Goal: Task Accomplishment & Management: Use online tool/utility

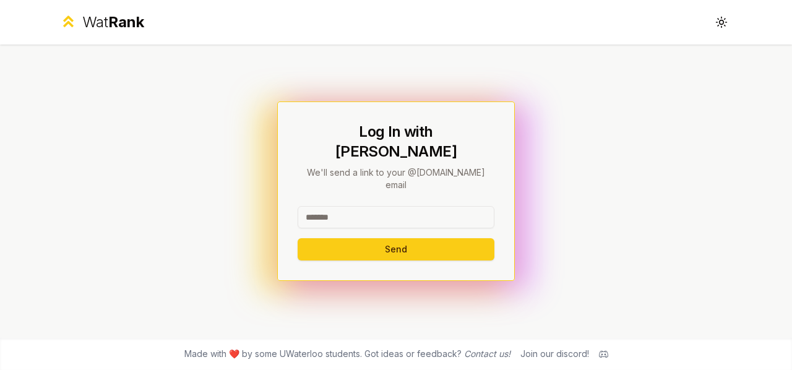
click at [344, 206] on input at bounding box center [396, 217] width 197 height 22
type input "********"
click at [298, 238] on button "Send" at bounding box center [396, 249] width 197 height 22
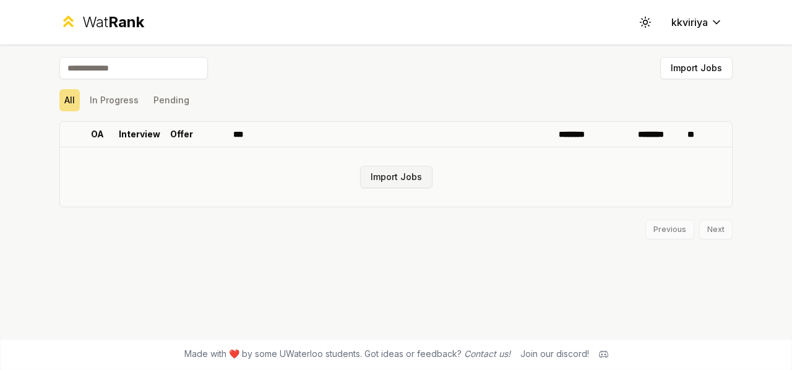
click at [386, 185] on button "Import Jobs" at bounding box center [396, 177] width 72 height 22
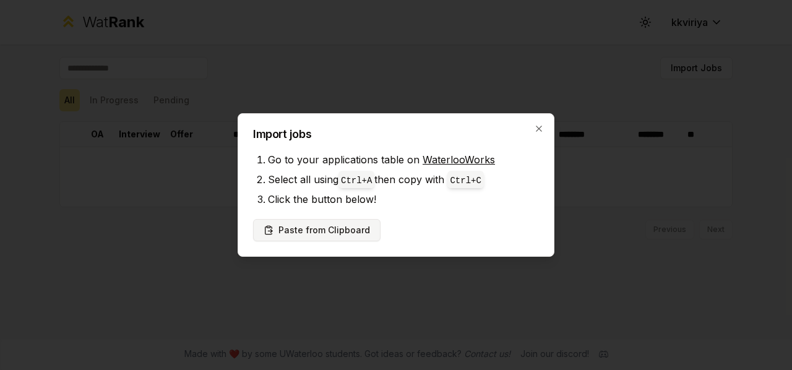
click at [352, 234] on button "Paste from Clipboard" at bounding box center [316, 230] width 127 height 22
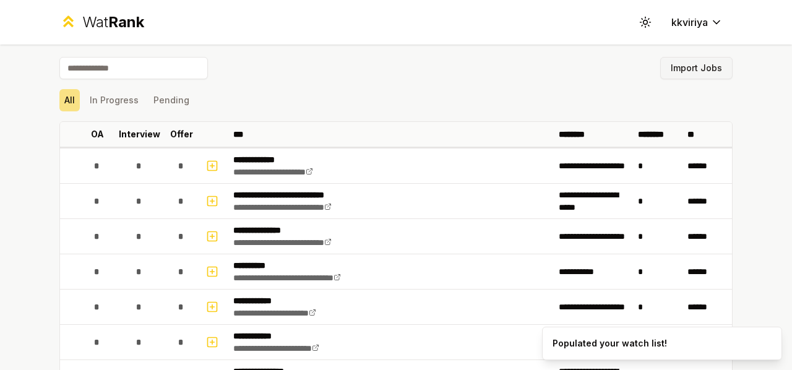
click at [699, 67] on button "Import Jobs" at bounding box center [696, 68] width 72 height 22
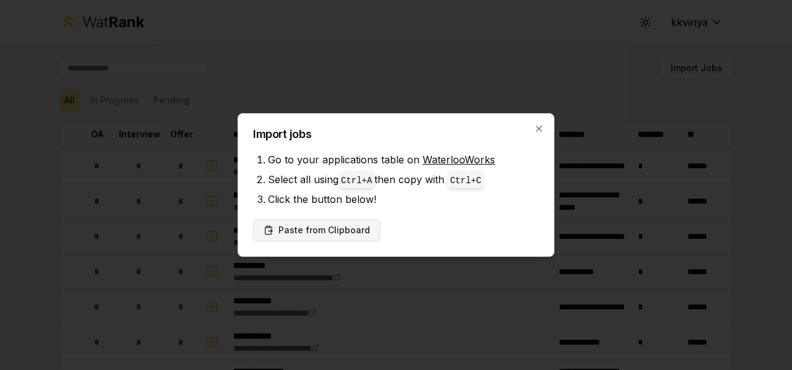
click at [344, 223] on button "Paste from Clipboard" at bounding box center [316, 230] width 127 height 22
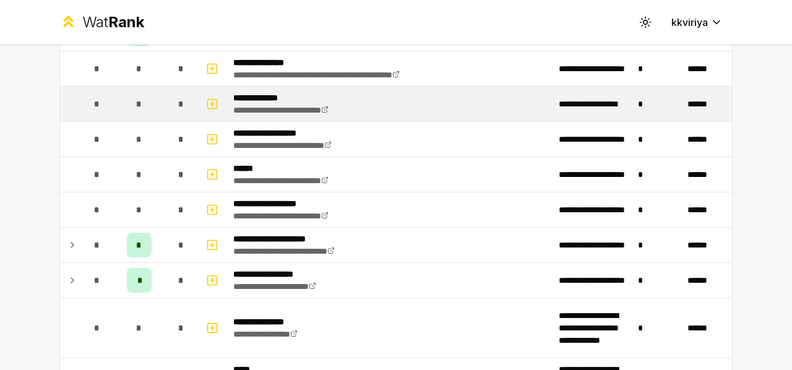
scroll to position [666, 0]
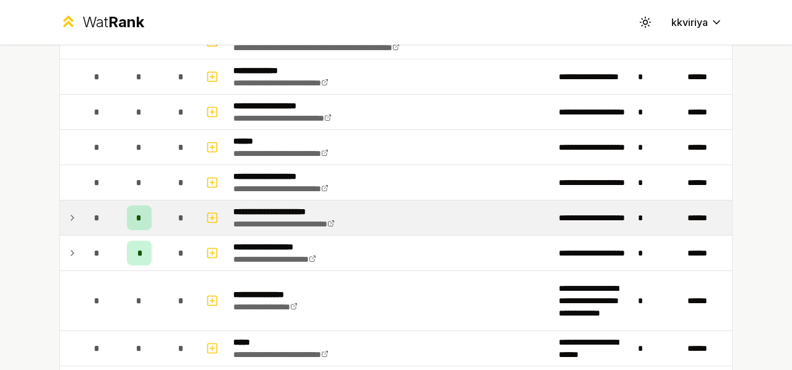
click at [71, 215] on icon at bounding box center [72, 217] width 2 height 5
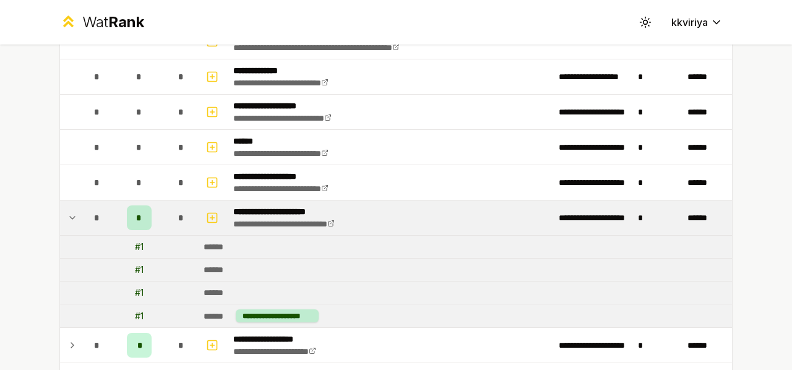
click at [67, 212] on icon at bounding box center [72, 217] width 10 height 15
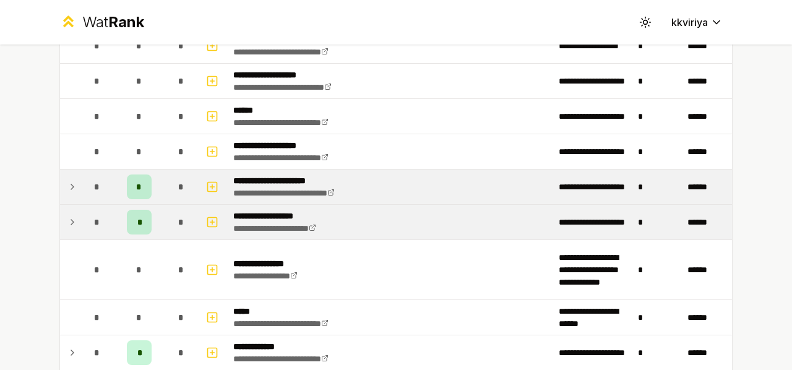
scroll to position [697, 0]
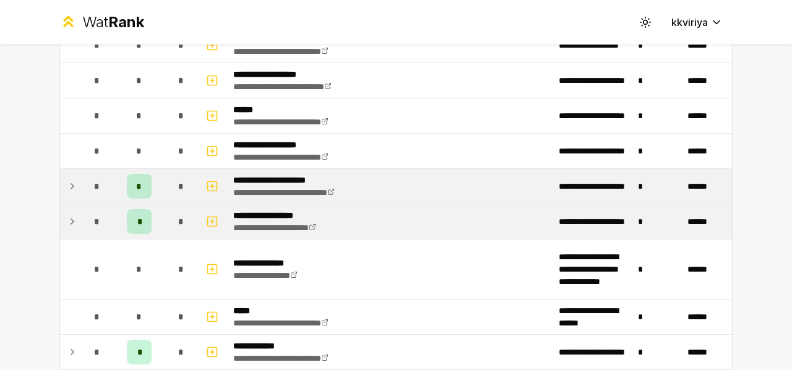
click at [68, 214] on icon at bounding box center [72, 221] width 10 height 15
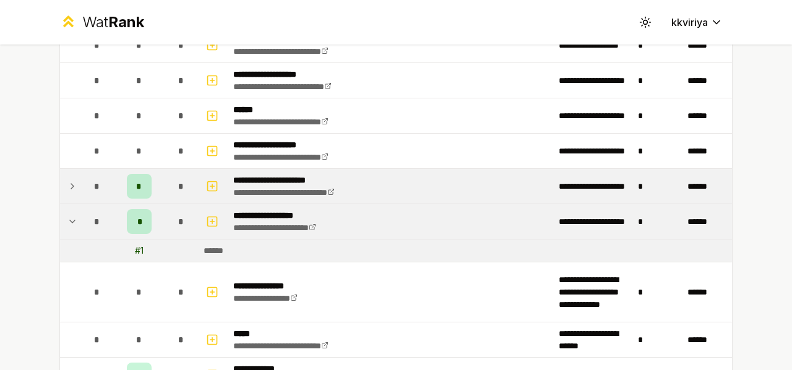
click at [68, 214] on icon at bounding box center [72, 221] width 10 height 15
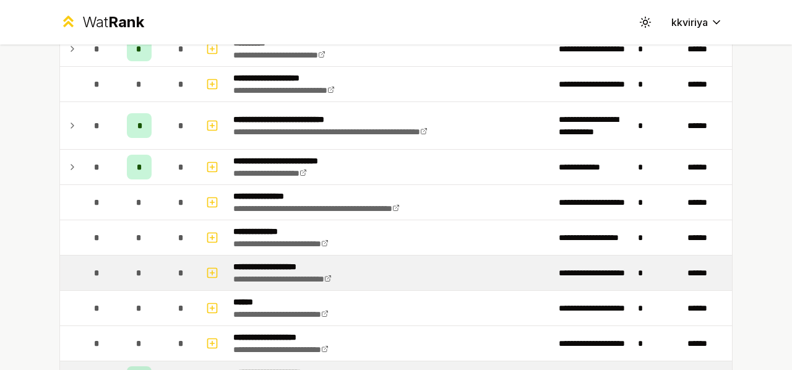
scroll to position [500, 0]
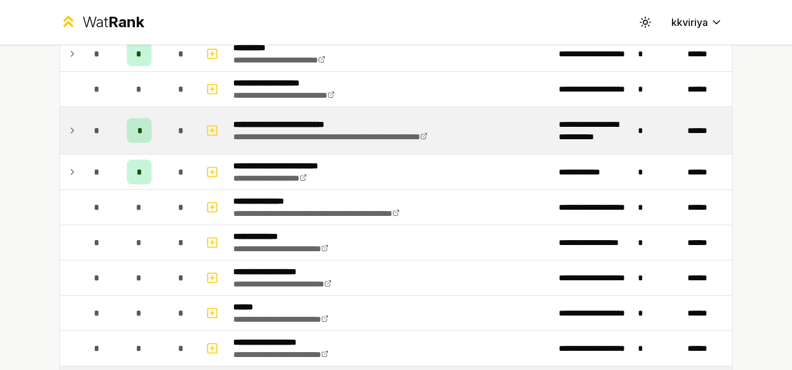
click at [60, 121] on td at bounding box center [70, 130] width 20 height 47
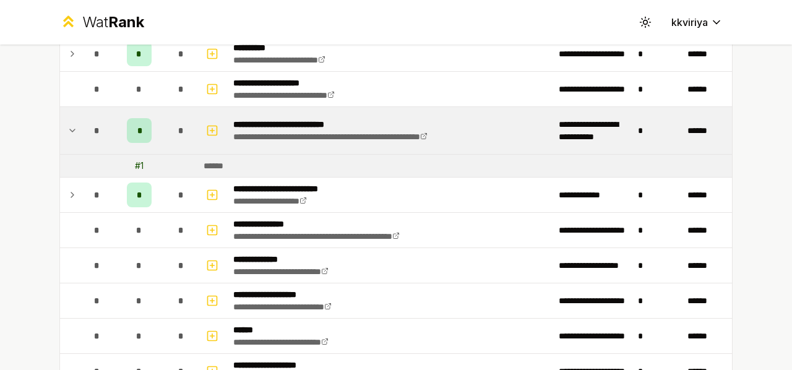
click at [67, 123] on icon at bounding box center [72, 130] width 10 height 15
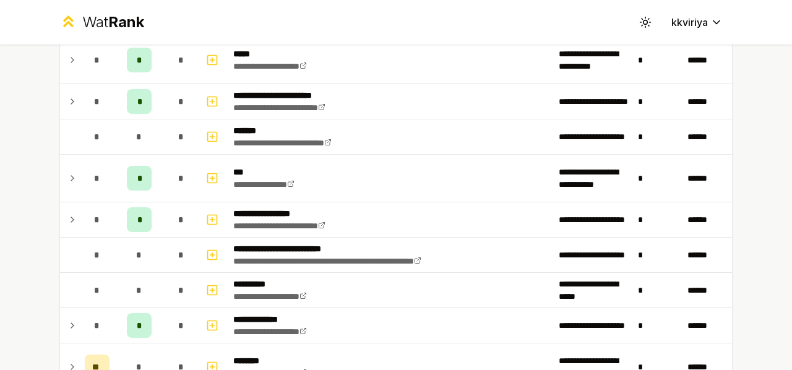
scroll to position [1089, 0]
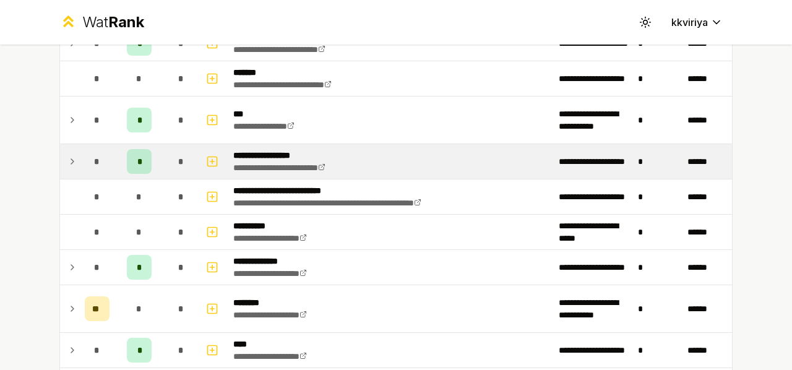
click at [72, 156] on td at bounding box center [70, 161] width 20 height 35
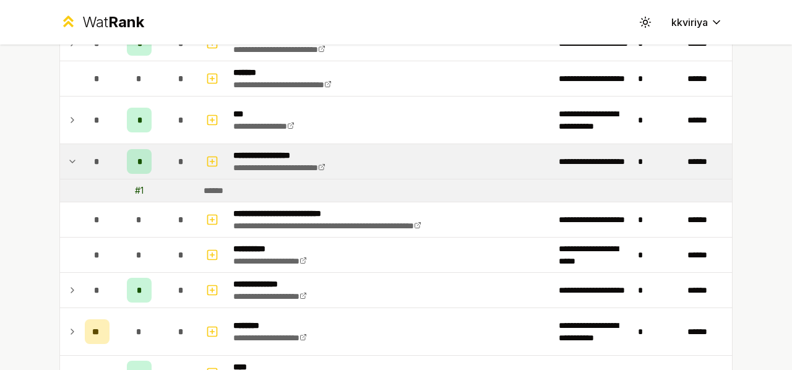
click at [69, 155] on icon at bounding box center [72, 161] width 10 height 15
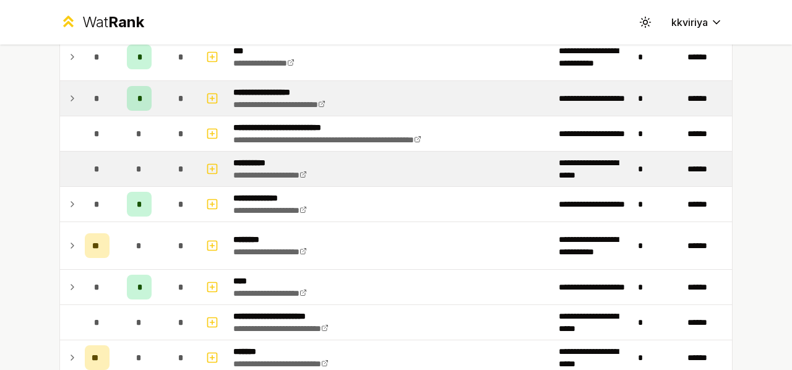
scroll to position [1154, 0]
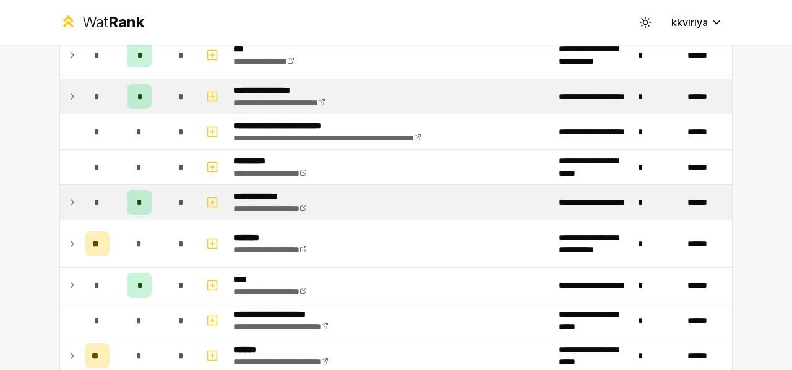
click at [69, 197] on icon at bounding box center [72, 202] width 10 height 15
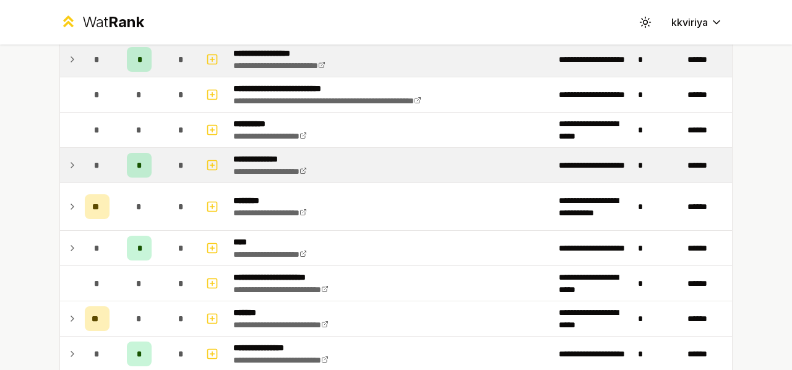
scroll to position [1192, 0]
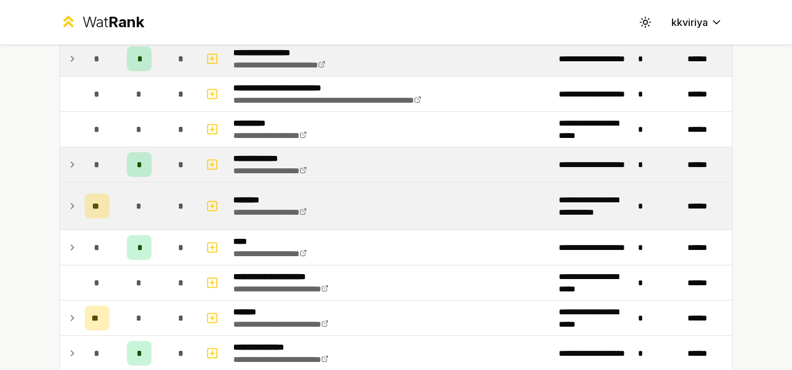
click at [71, 204] on icon at bounding box center [72, 206] width 2 height 5
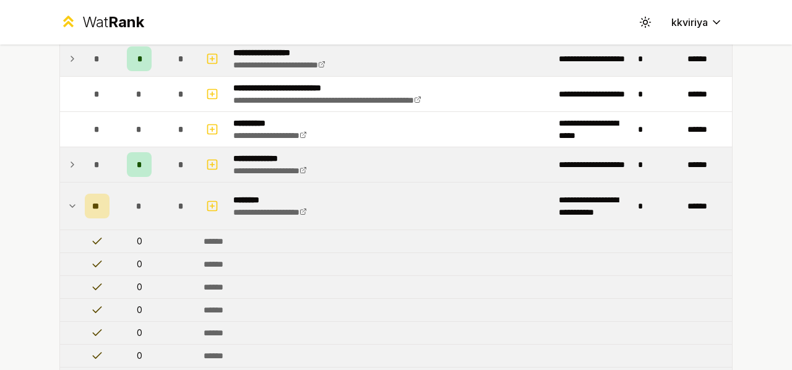
click at [70, 199] on icon at bounding box center [72, 206] width 10 height 15
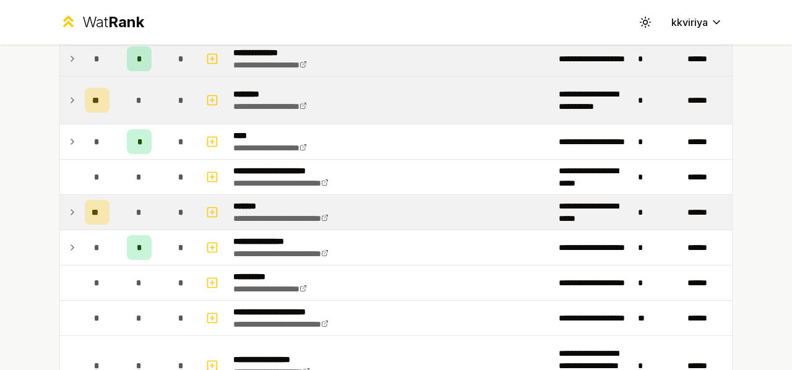
scroll to position [1298, 0]
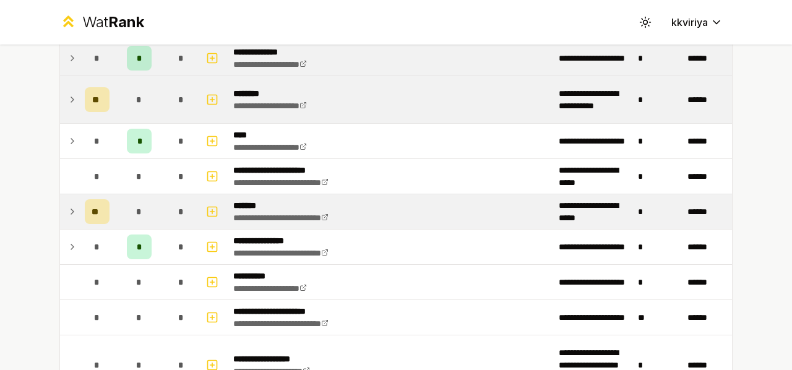
click at [69, 205] on icon at bounding box center [72, 211] width 10 height 15
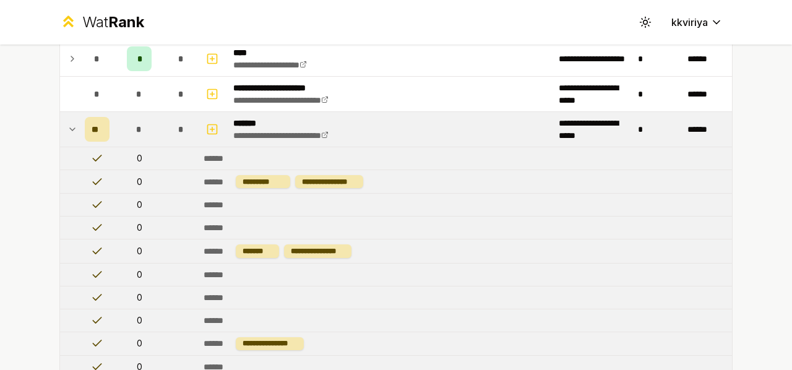
scroll to position [1380, 0]
click at [67, 123] on icon at bounding box center [72, 130] width 10 height 15
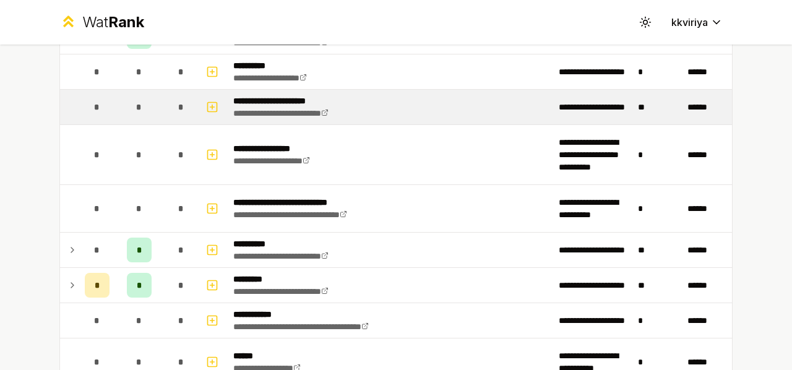
scroll to position [1560, 0]
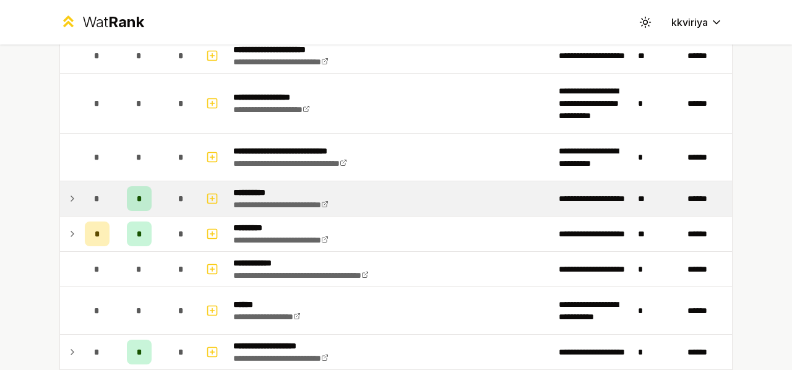
click at [67, 191] on icon at bounding box center [72, 198] width 10 height 15
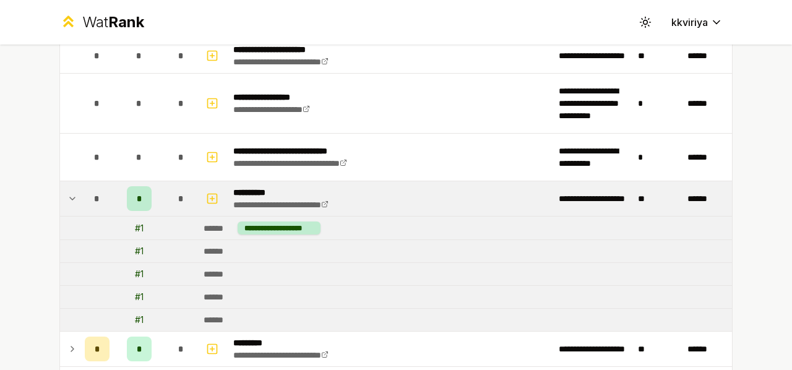
click at [70, 197] on icon at bounding box center [72, 198] width 5 height 2
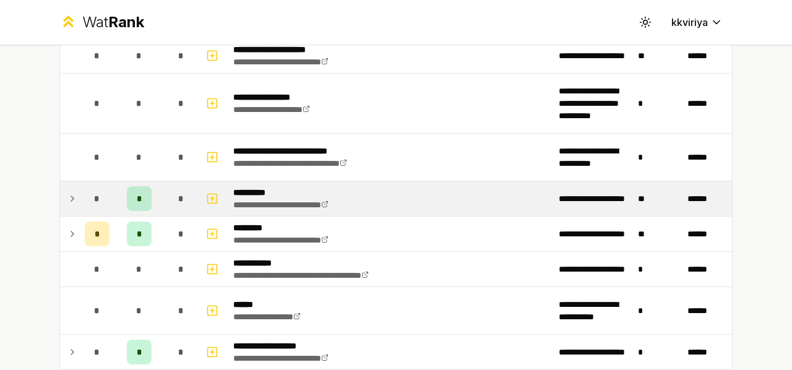
scroll to position [1624, 0]
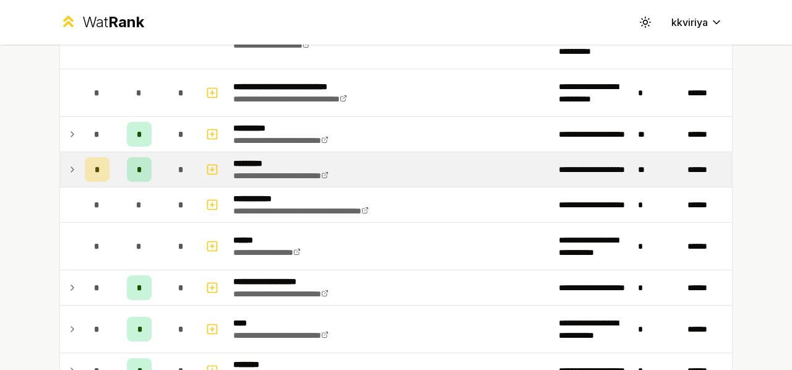
click at [67, 162] on icon at bounding box center [72, 169] width 10 height 15
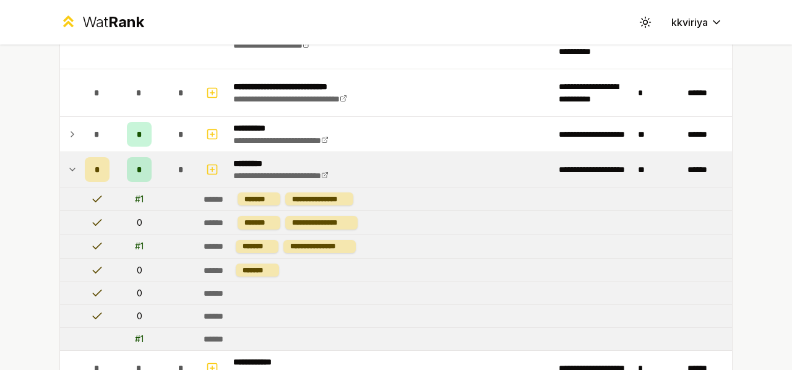
click at [71, 162] on icon at bounding box center [72, 169] width 10 height 15
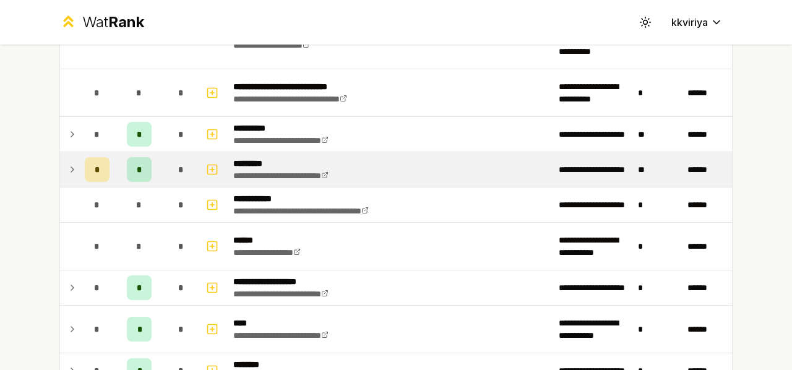
scroll to position [1698, 0]
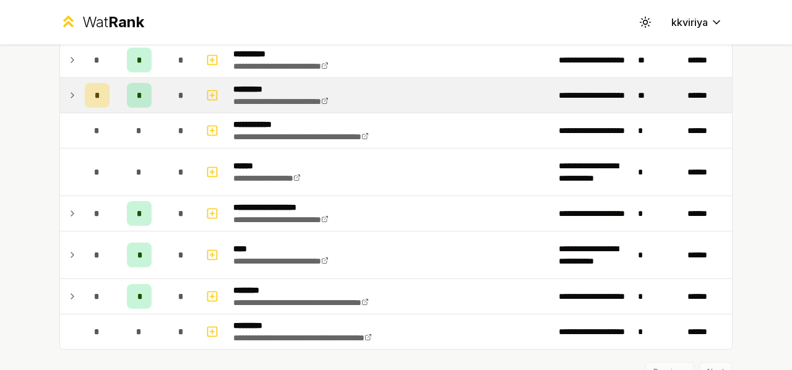
click at [67, 88] on icon at bounding box center [72, 95] width 10 height 15
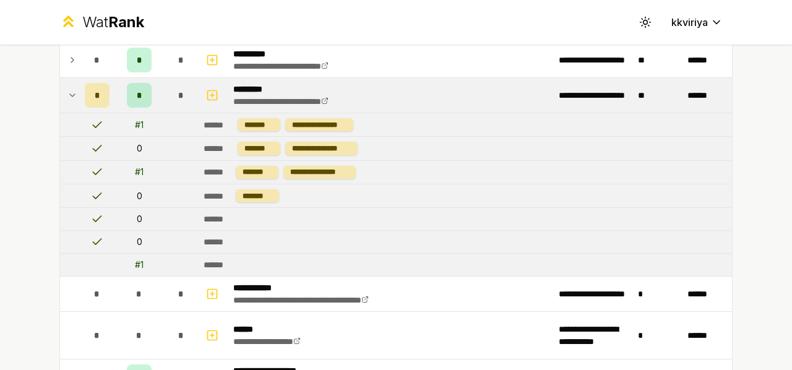
click at [70, 94] on icon at bounding box center [72, 95] width 5 height 2
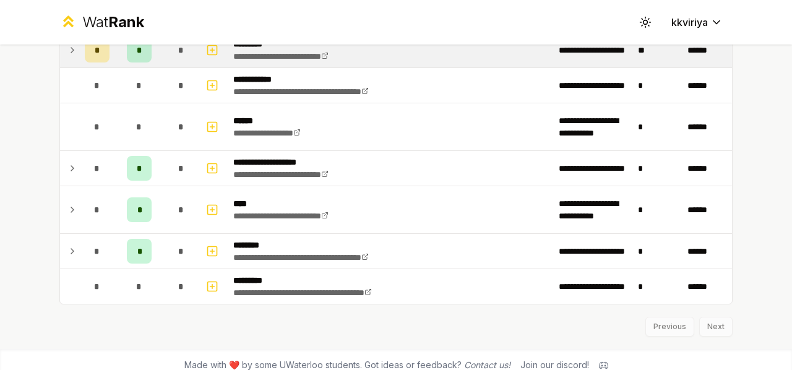
scroll to position [1744, 0]
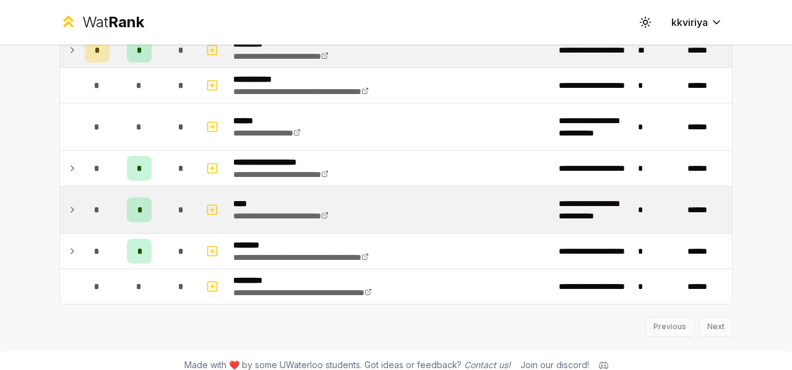
click at [61, 202] on td at bounding box center [70, 209] width 20 height 47
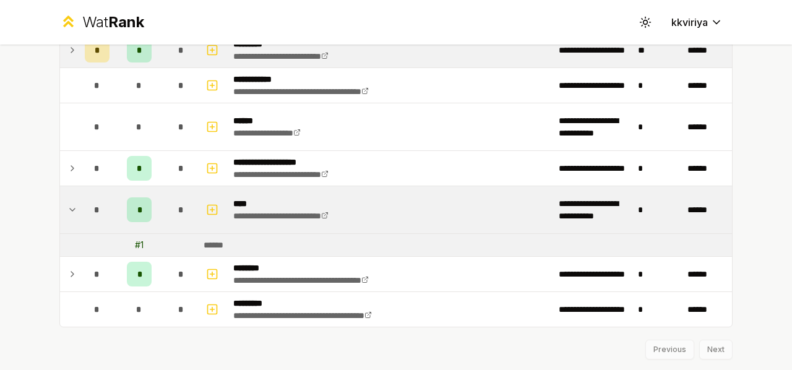
click at [61, 202] on td at bounding box center [70, 209] width 20 height 47
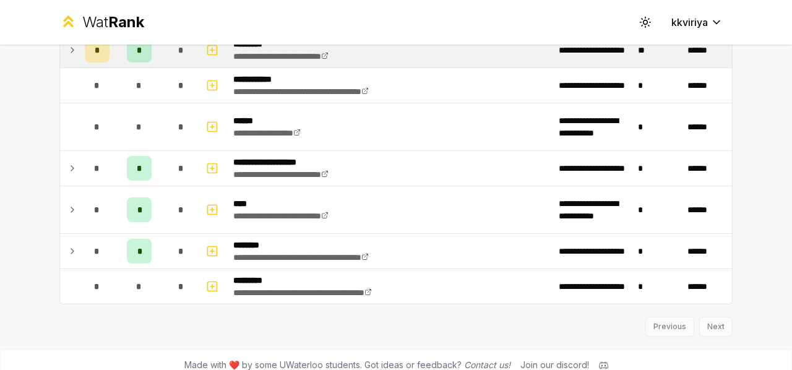
click at [714, 311] on div "Previous Next" at bounding box center [395, 320] width 673 height 32
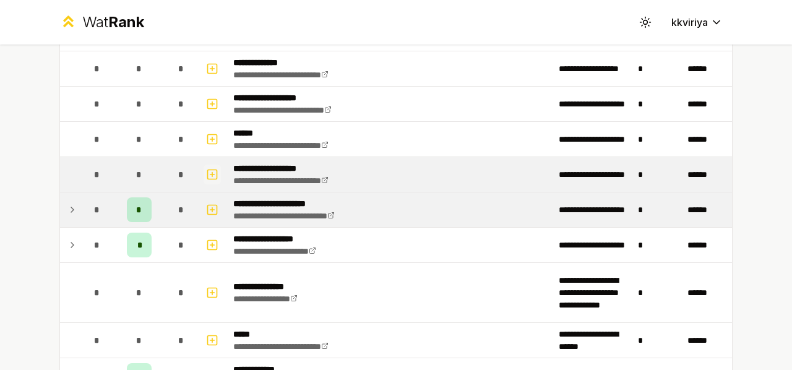
scroll to position [789, 0]
